Goal: Transaction & Acquisition: Subscribe to service/newsletter

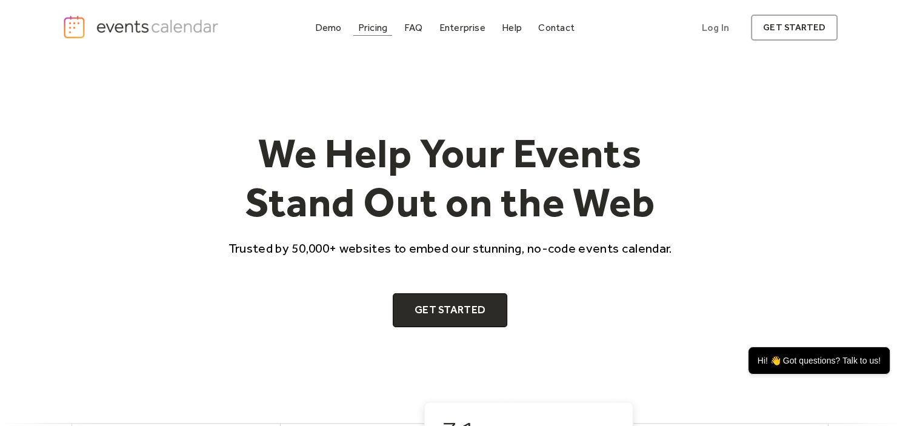
click at [378, 30] on div "Pricing" at bounding box center [373, 27] width 30 height 7
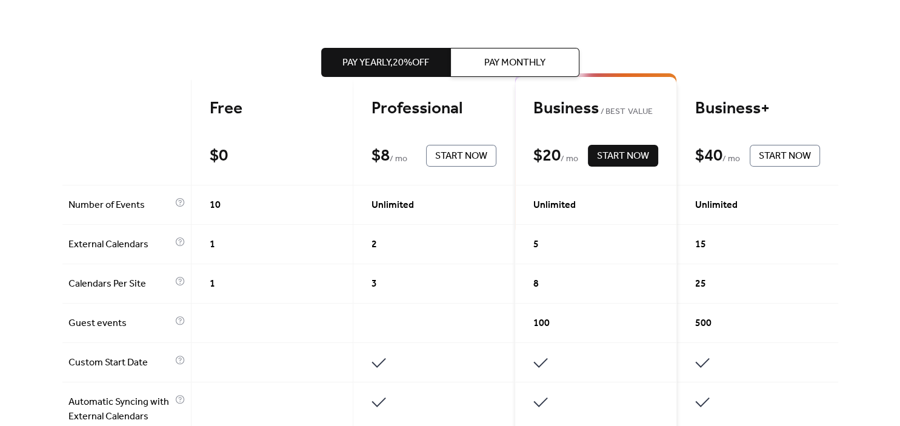
scroll to position [274, 0]
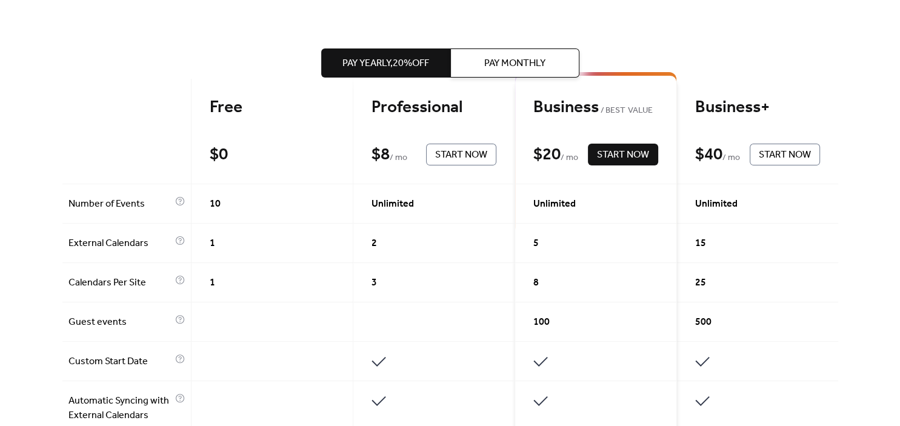
click at [608, 161] on span "Start Now" at bounding box center [623, 155] width 52 height 15
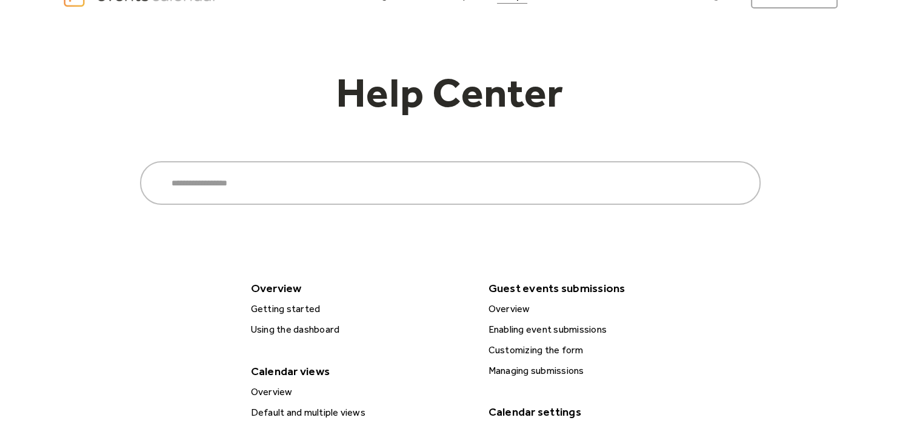
scroll to position [32, 0]
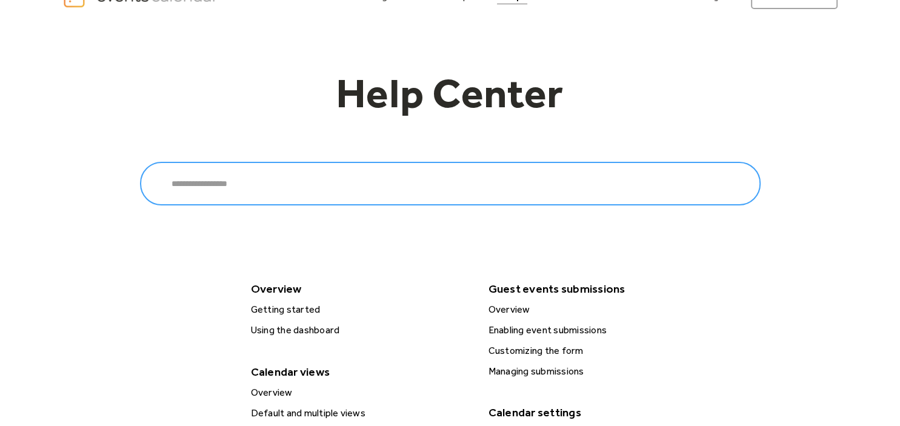
click at [373, 182] on input "Search" at bounding box center [450, 184] width 620 height 44
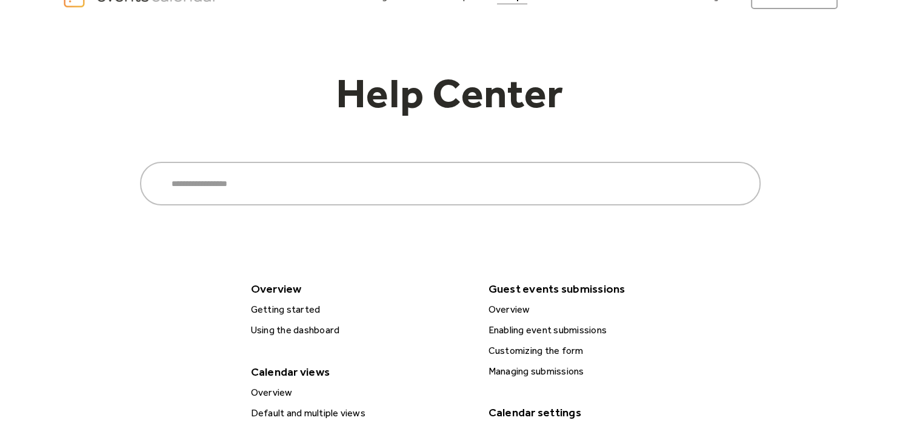
click at [331, 287] on div "Overview" at bounding box center [359, 288] width 228 height 21
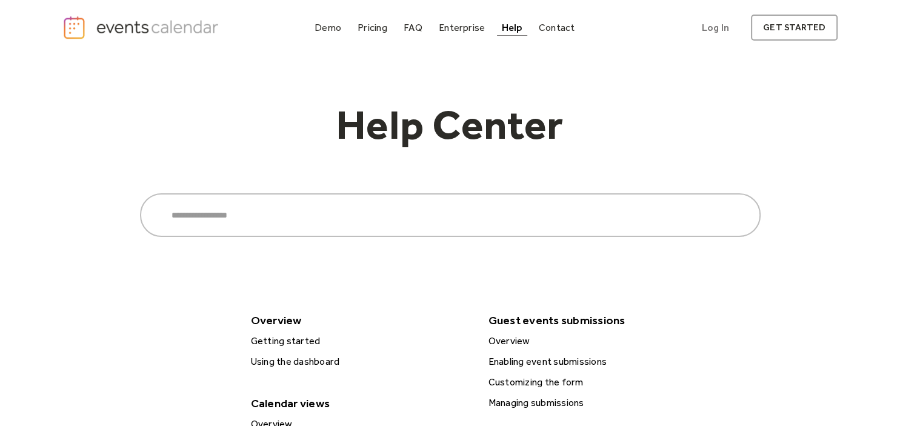
click at [174, 25] on img "home" at bounding box center [142, 27] width 160 height 25
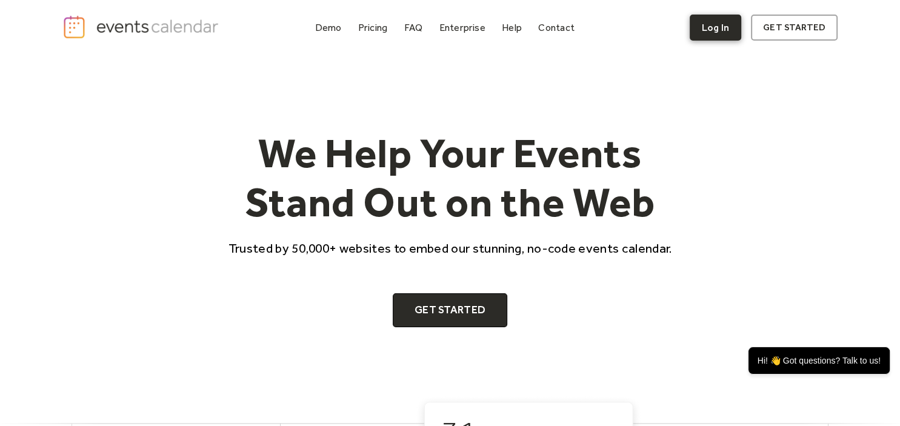
click at [706, 26] on link "Log In" at bounding box center [714, 28] width 51 height 26
